Goal: Information Seeking & Learning: Learn about a topic

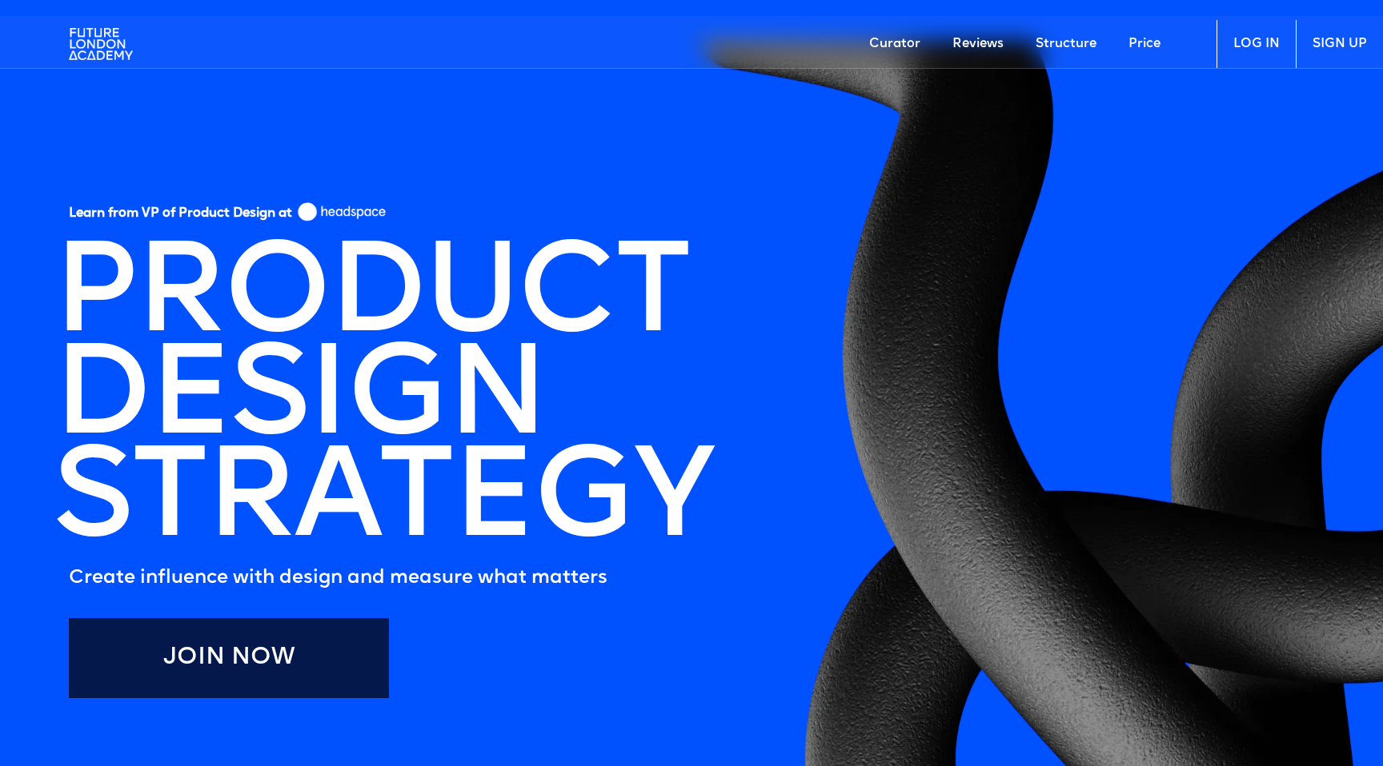
click at [1052, 34] on link "Structure" at bounding box center [1065, 44] width 93 height 48
click at [1137, 42] on link "Price" at bounding box center [1144, 44] width 64 height 48
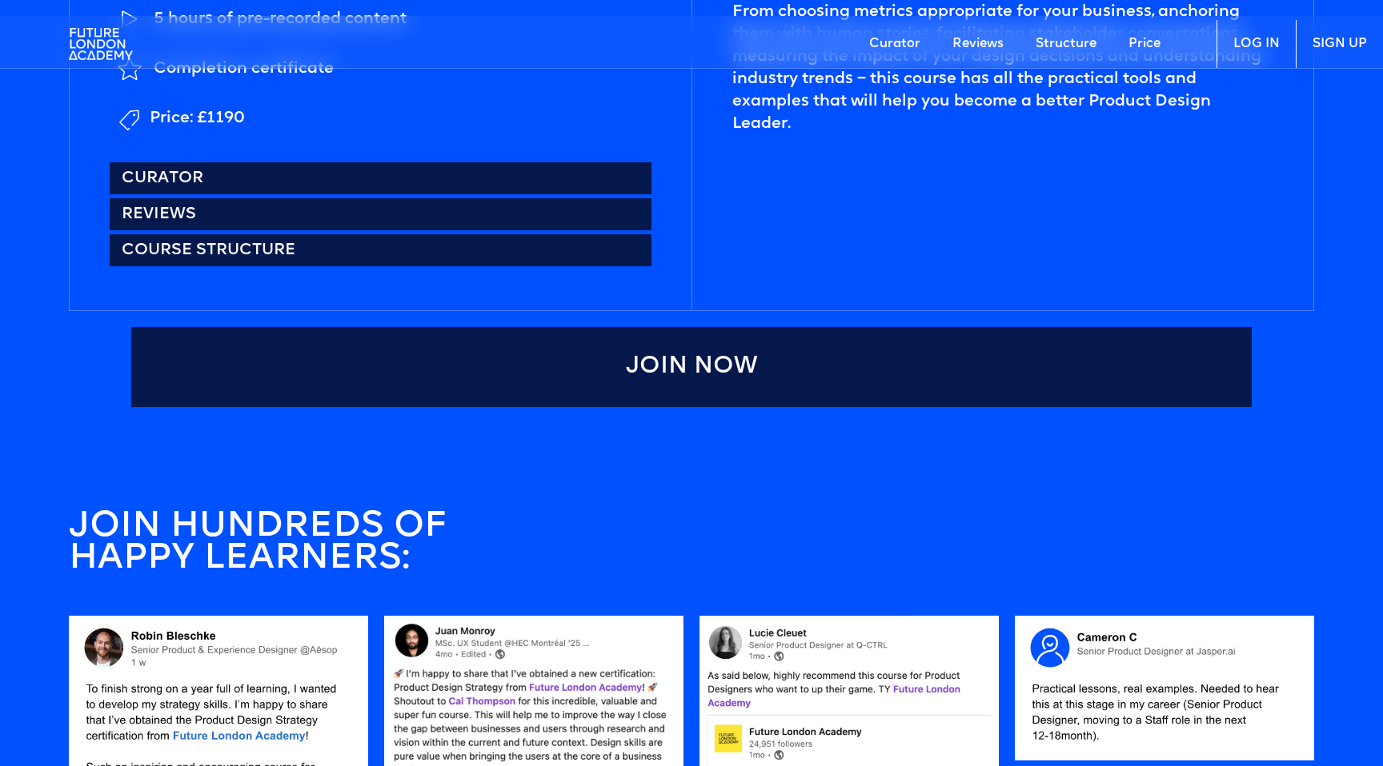
scroll to position [1117, 0]
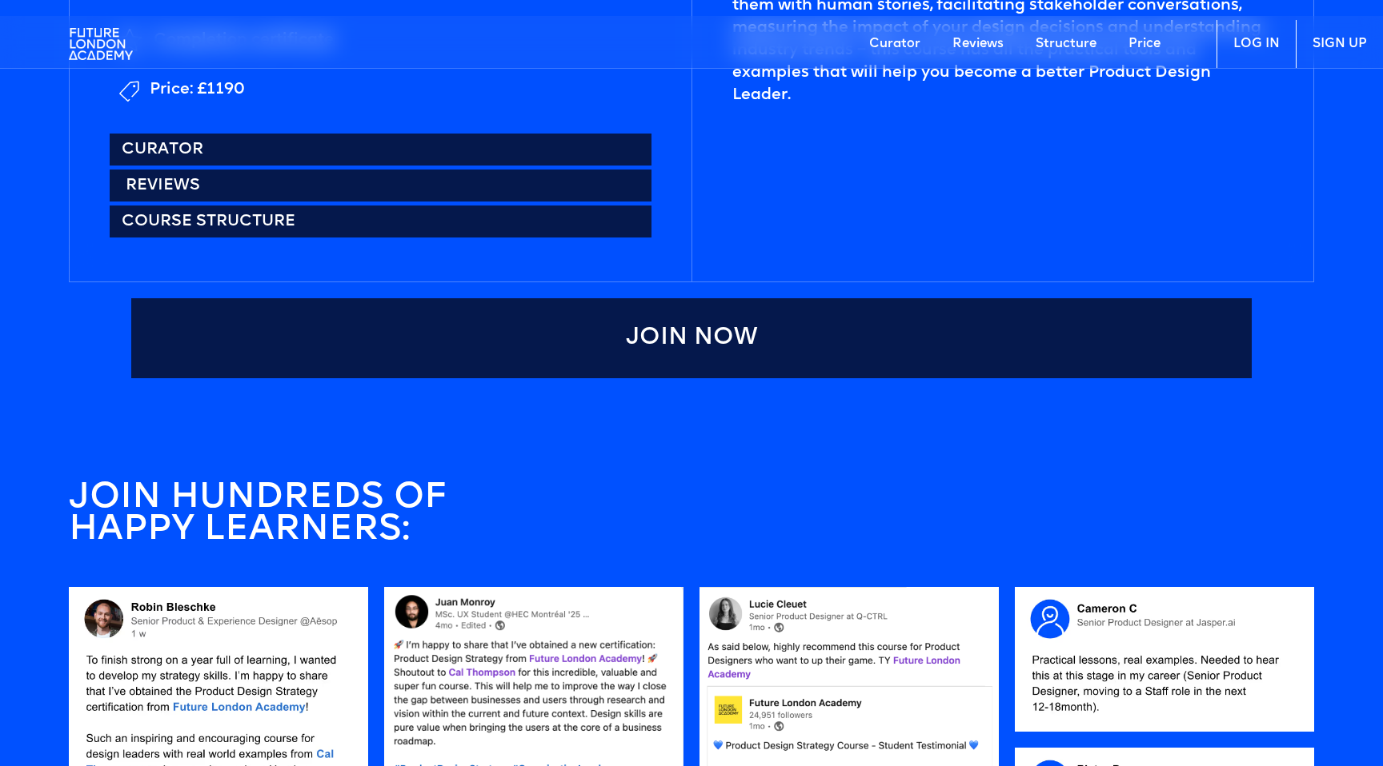
click at [234, 185] on link "Reviews" at bounding box center [381, 186] width 542 height 32
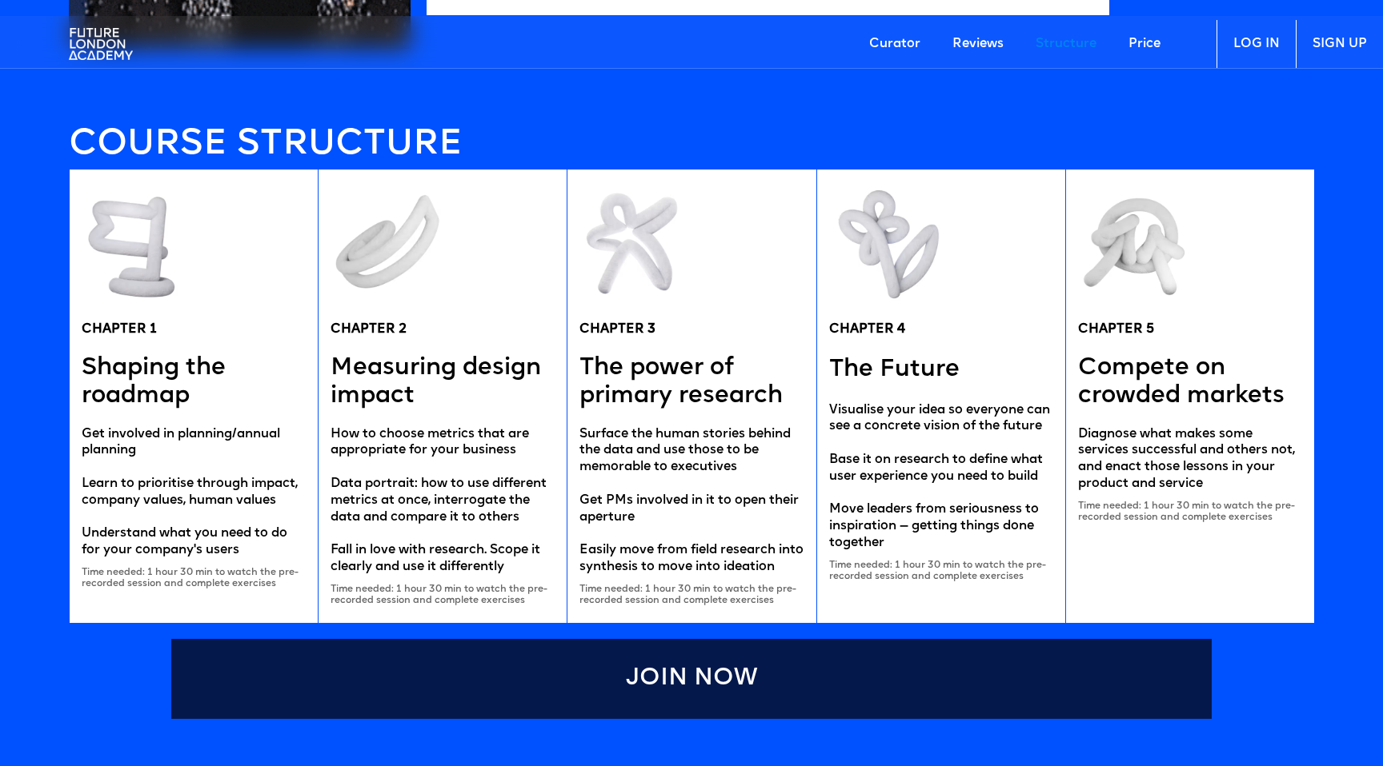
scroll to position [3108, 0]
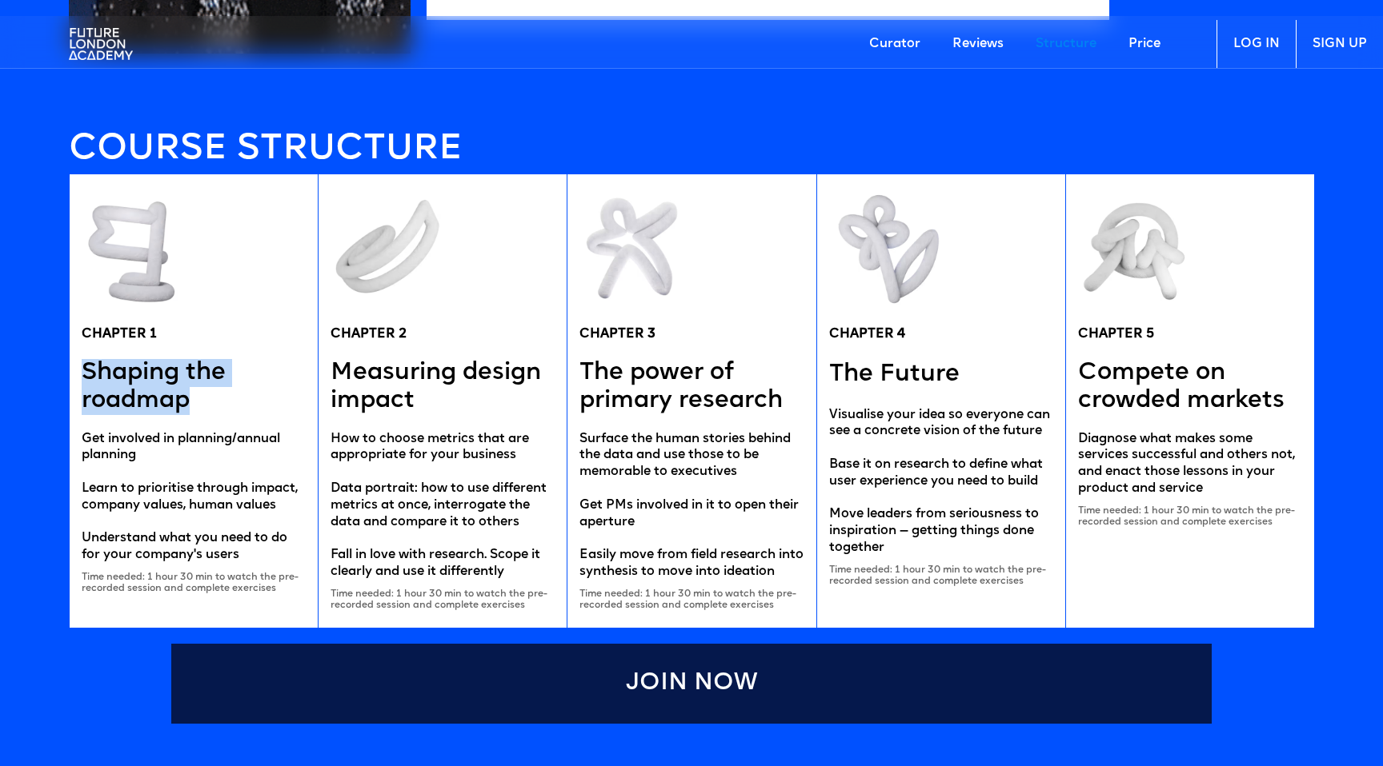
drag, startPoint x: 200, startPoint y: 405, endPoint x: 80, endPoint y: 350, distance: 132.1
click at [80, 350] on div "CHAPTER 1 Shaping the roadmap Get involved in planning/annual planning Learn to…" at bounding box center [193, 401] width 249 height 454
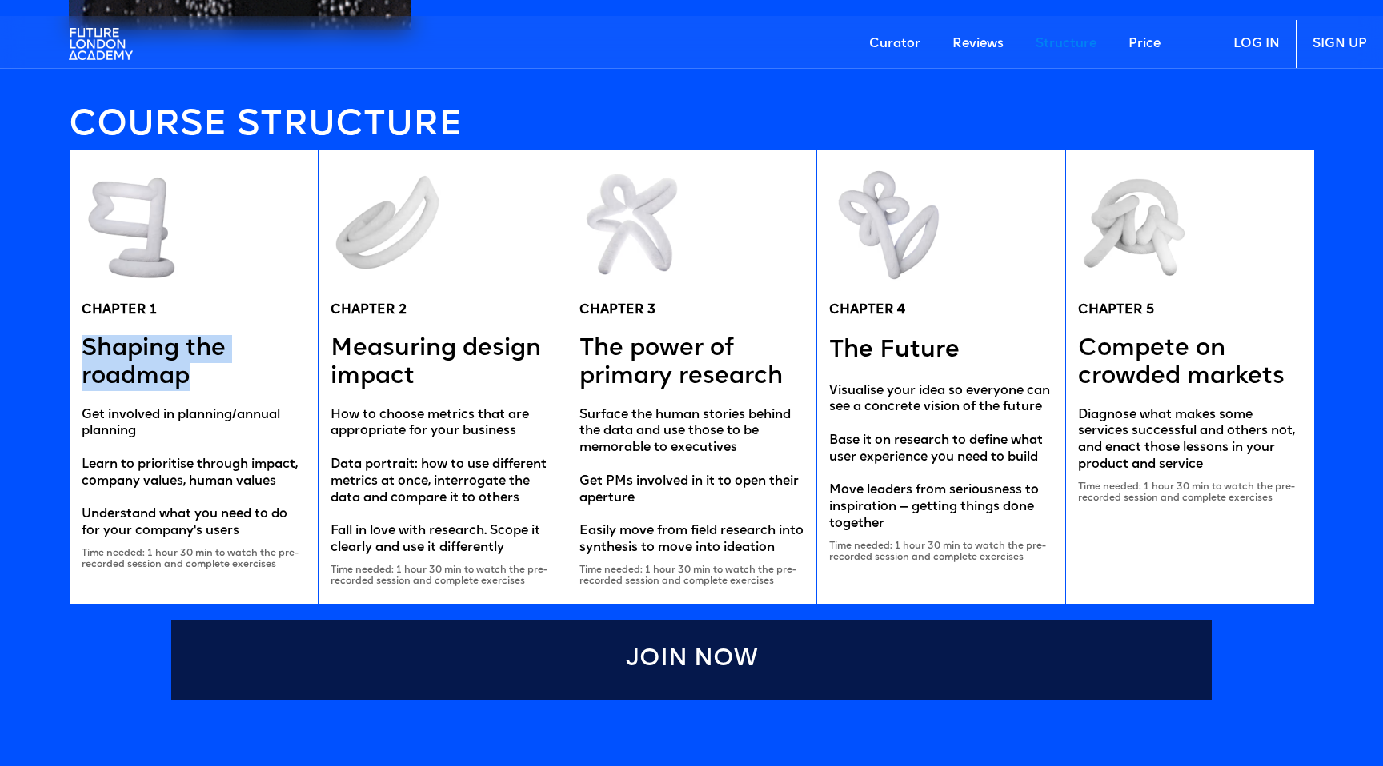
scroll to position [3128, 0]
